Goal: Task Accomplishment & Management: Manage account settings

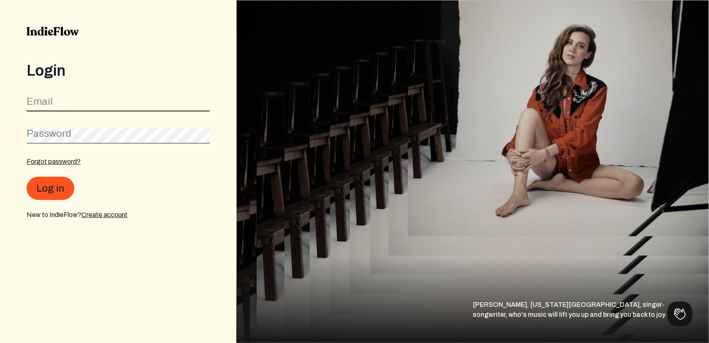
click at [145, 105] on input "email" at bounding box center [118, 104] width 183 height 16
type input "[EMAIL_ADDRESS][DOMAIN_NAME]"
click at [27, 177] on button "Log in" at bounding box center [51, 188] width 48 height 23
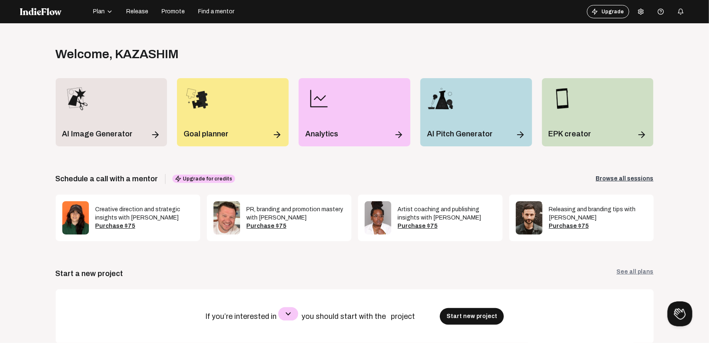
click at [176, 10] on span "Promote" at bounding box center [173, 11] width 23 height 8
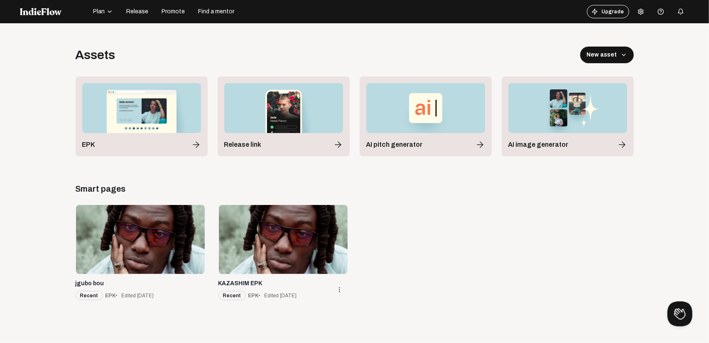
click at [286, 225] on div at bounding box center [283, 239] width 129 height 69
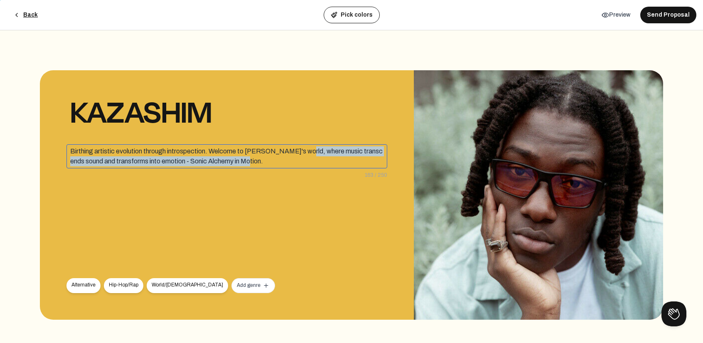
drag, startPoint x: 307, startPoint y: 150, endPoint x: 350, endPoint y: 180, distance: 52.7
click at [350, 180] on div "KAZASHIM Birthing artistic evolution through introspection. Welcome to [PERSON_…" at bounding box center [227, 194] width 374 height 249
copy div "where music transcends sound and transforms into emotion - Sonic Alchemy in Mot…"
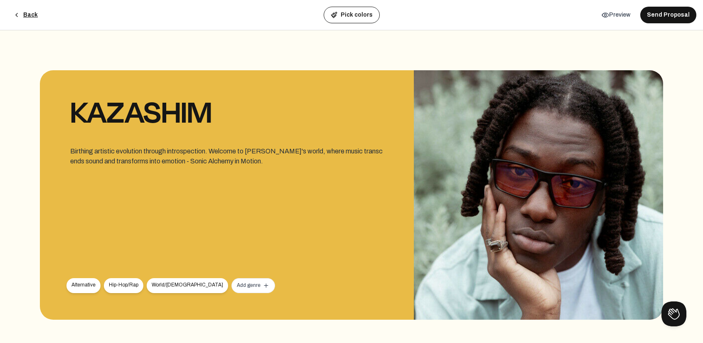
click at [350, 180] on div "KAZASHIM Birthing artistic evolution through introspection. Welcome to [PERSON_…" at bounding box center [227, 194] width 374 height 249
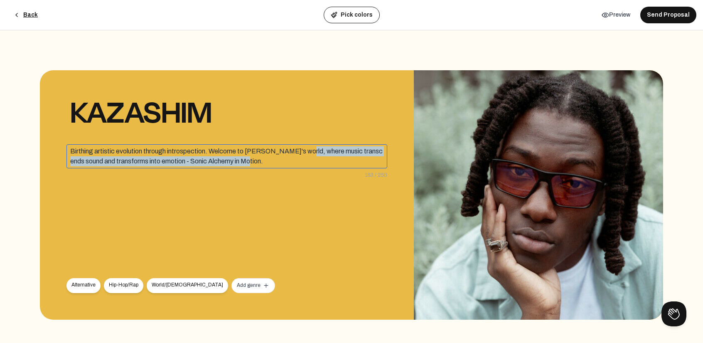
drag, startPoint x: 306, startPoint y: 149, endPoint x: 327, endPoint y: 190, distance: 46.5
click at [327, 190] on div "KAZASHIM Birthing artistic evolution through introspection. Welcome to [PERSON_…" at bounding box center [227, 194] width 374 height 249
copy div "where music transcends sound and transforms into emotion - Sonic Alchemy in Mot…"
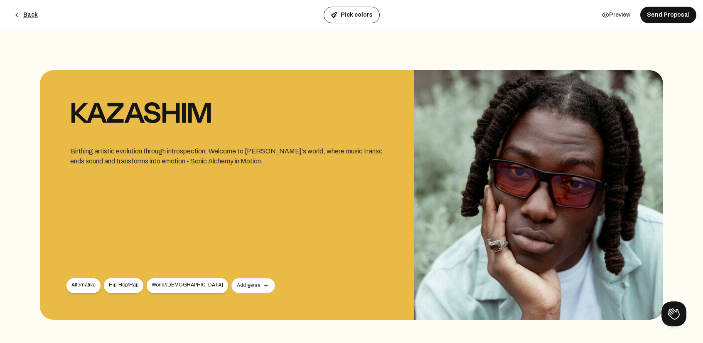
click at [327, 190] on div "KAZASHIM Birthing artistic evolution through introspection. Welcome to [PERSON_…" at bounding box center [227, 194] width 374 height 249
